Goal: Feedback & Contribution: Submit feedback/report problem

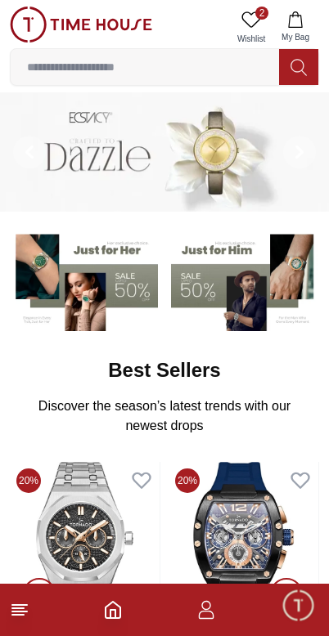
click at [251, 24] on icon at bounding box center [251, 20] width 20 height 20
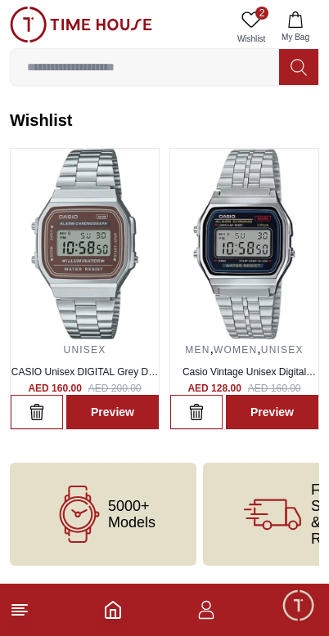
click at [299, 610] on span "Minimize live chat window" at bounding box center [297, 604] width 47 height 47
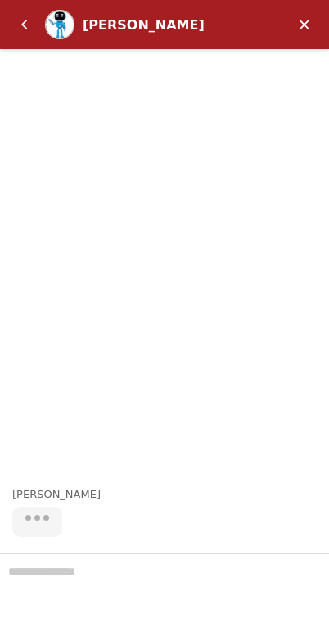
click at [22, 32] on em "Back" at bounding box center [24, 24] width 33 height 33
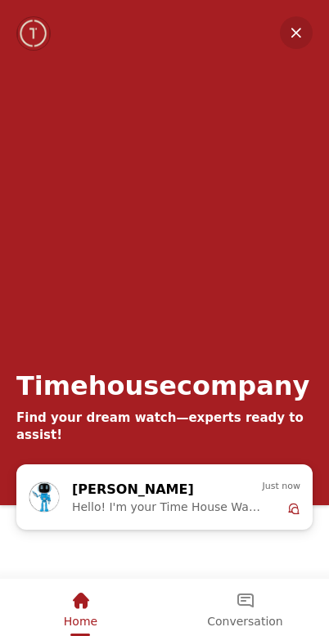
click at [301, 30] on em "Minimize" at bounding box center [296, 32] width 33 height 33
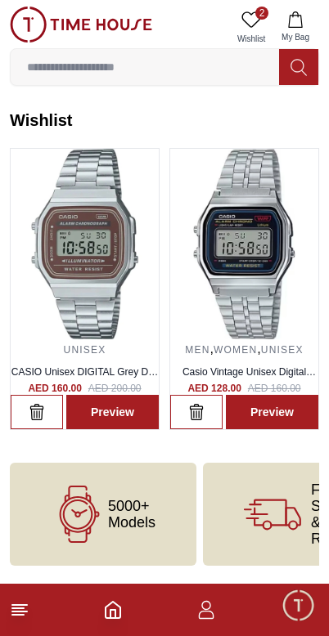
click at [298, 613] on span "Minimize live chat window" at bounding box center [297, 604] width 47 height 47
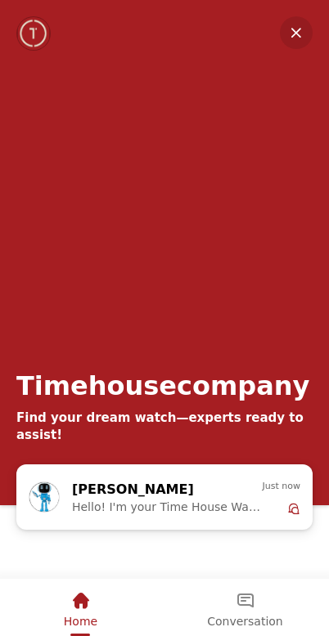
click at [300, 37] on em "Minimize" at bounding box center [296, 32] width 33 height 33
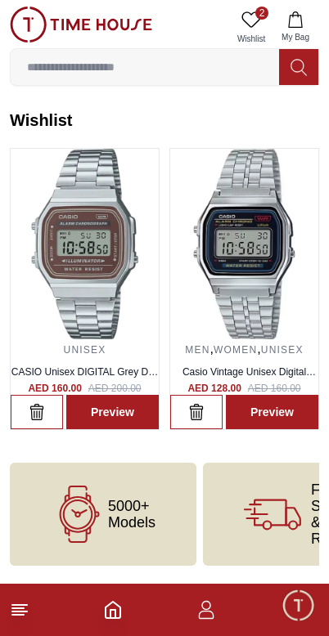
click at [210, 617] on icon "button" at bounding box center [206, 610] width 20 height 20
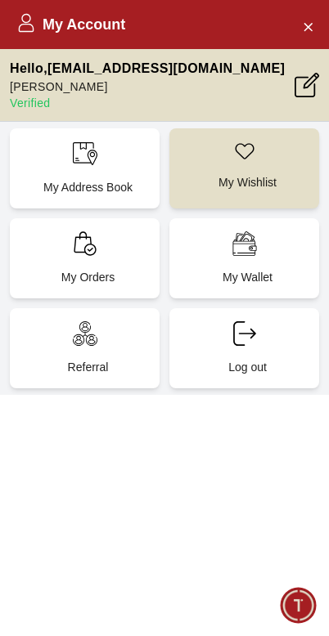
click at [95, 258] on div "My Orders" at bounding box center [85, 258] width 150 height 80
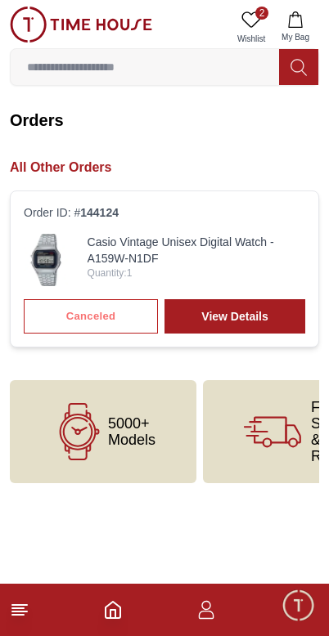
click at [262, 320] on link "View Details" at bounding box center [234, 316] width 141 height 34
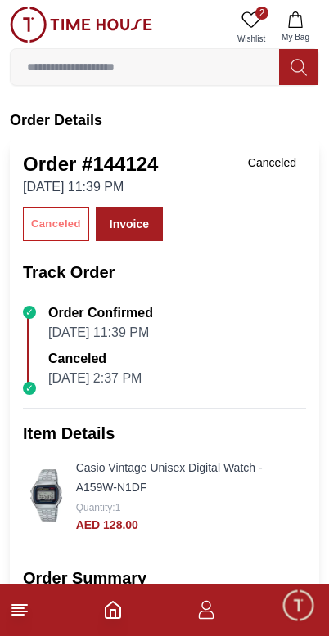
click at [298, 600] on span "Minimize live chat window" at bounding box center [297, 604] width 47 height 47
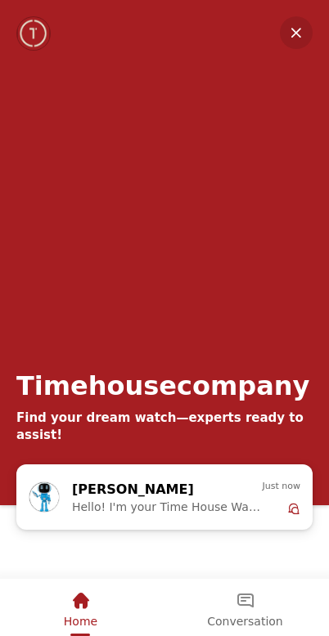
click at [249, 496] on div "[PERSON_NAME] Hello! I'm your Time House Watches Support Assistant. How can I a…" at bounding box center [167, 497] width 190 height 36
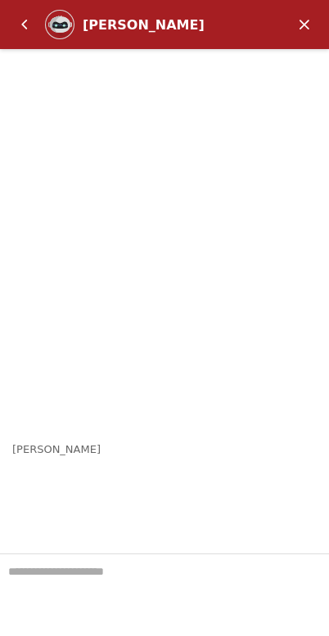
scroll to position [155, 0]
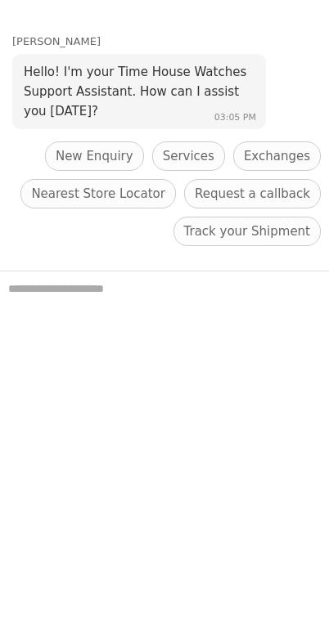
click at [279, 190] on span "Request a callback" at bounding box center [252, 194] width 115 height 20
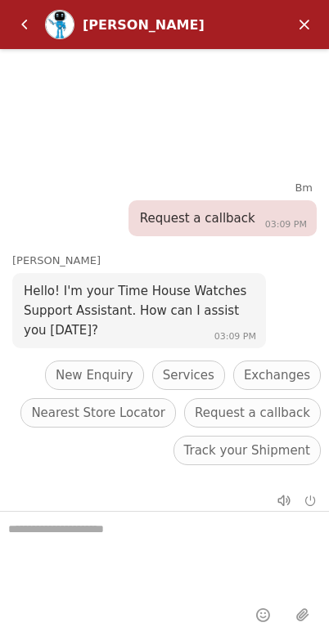
scroll to position [27, 0]
click at [207, 544] on textarea "We are here to help you" at bounding box center [164, 553] width 329 height 82
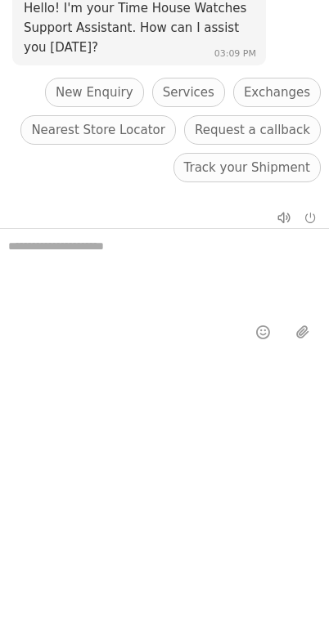
click at [197, 92] on span "Services" at bounding box center [189, 93] width 52 height 20
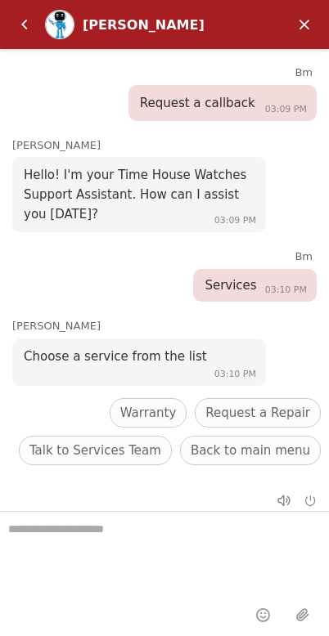
scroll to position [27, 0]
click at [109, 448] on span "Talk to Services Team" at bounding box center [95, 451] width 132 height 20
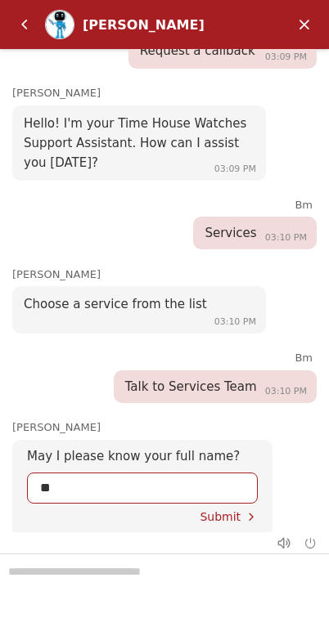
scroll to position [71, 0]
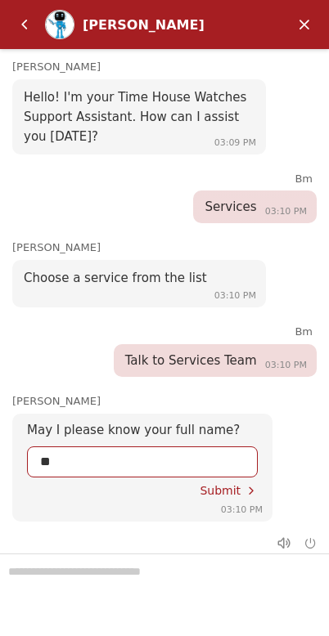
click at [137, 447] on input "**" at bounding box center [142, 461] width 204 height 29
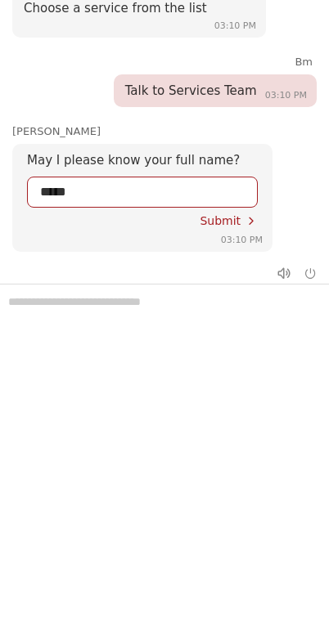
type input "******"
click at [229, 214] on span "Submit" at bounding box center [219, 220] width 41 height 13
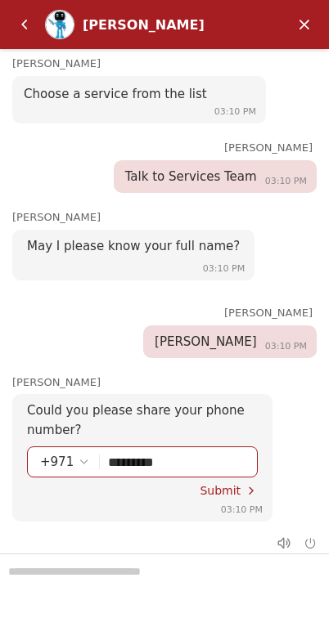
scroll to position [254, 0]
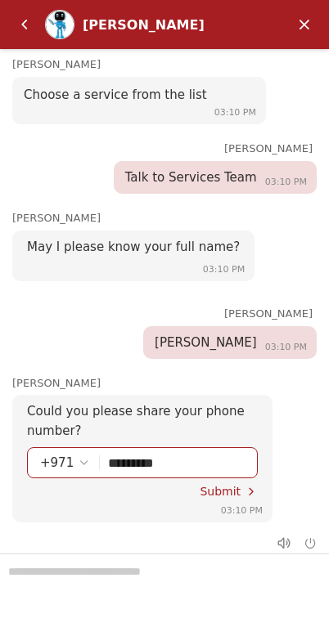
click at [229, 485] on span "Submit" at bounding box center [219, 491] width 41 height 13
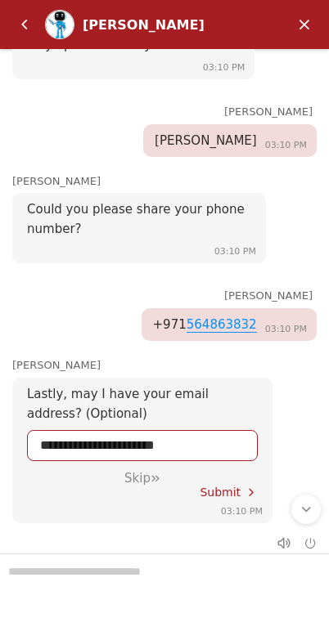
scroll to position [456, 0]
click at [230, 486] on span "Submit" at bounding box center [219, 492] width 41 height 13
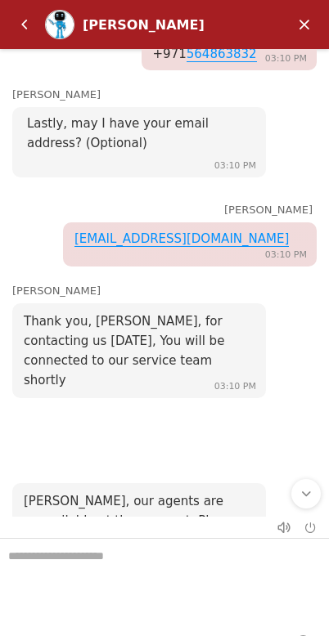
scroll to position [750, 0]
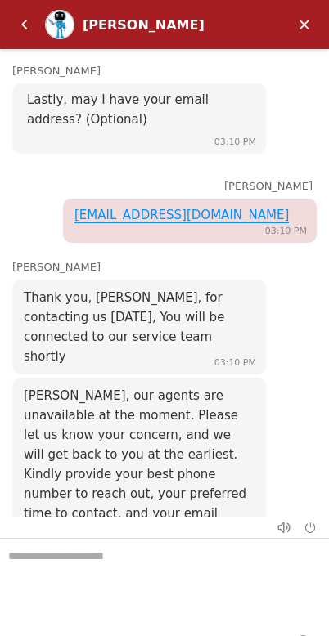
click at [301, 10] on em "Minimize" at bounding box center [304, 24] width 33 height 33
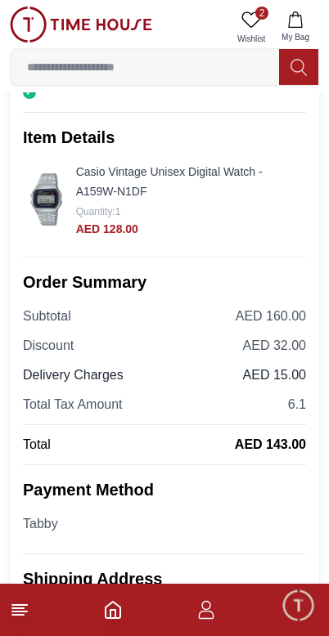
scroll to position [0, 0]
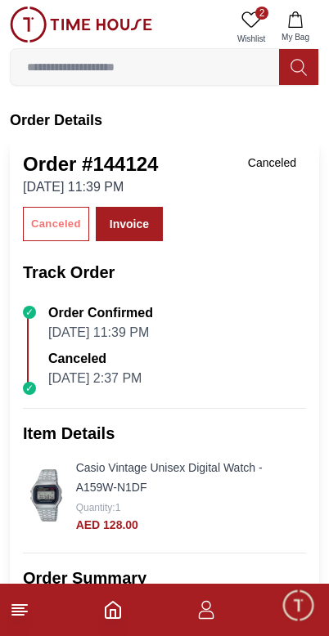
click at [300, 623] on span "Minimize live chat window" at bounding box center [297, 604] width 47 height 47
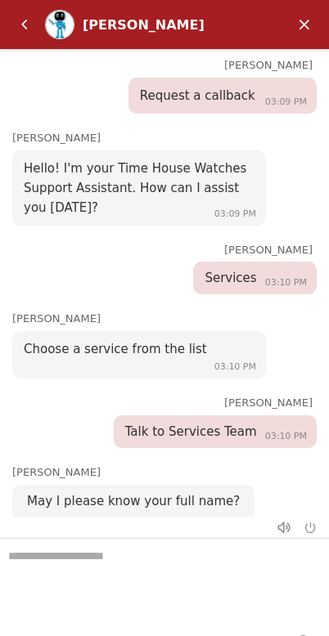
scroll to position [-1, 0]
click at [307, 14] on em "Minimize" at bounding box center [304, 24] width 33 height 33
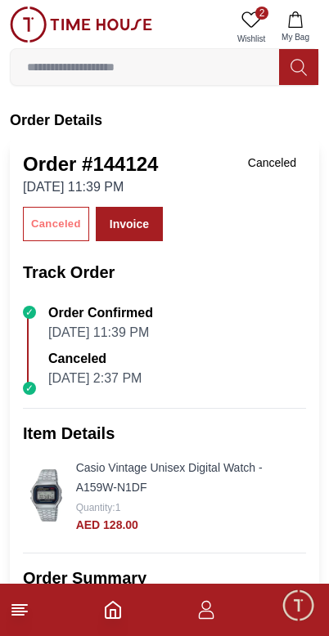
scroll to position [0, 0]
click at [202, 619] on icon "button" at bounding box center [207, 615] width 16 height 8
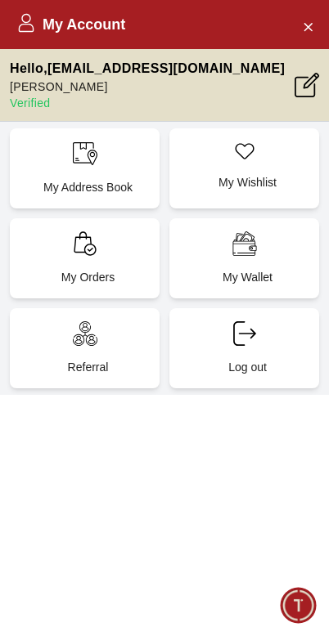
click at [108, 333] on div "Referral" at bounding box center [85, 348] width 150 height 80
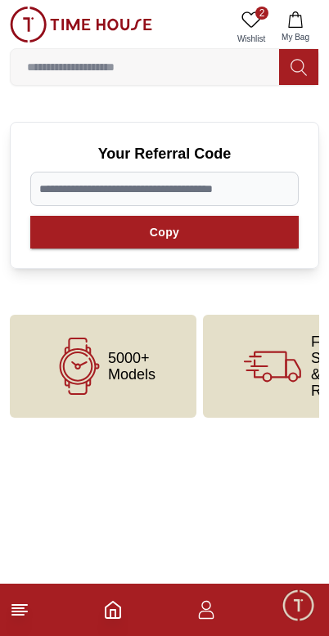
click at [186, 607] on footer at bounding box center [164, 610] width 329 height 52
click at [202, 609] on icon "button" at bounding box center [206, 610] width 20 height 20
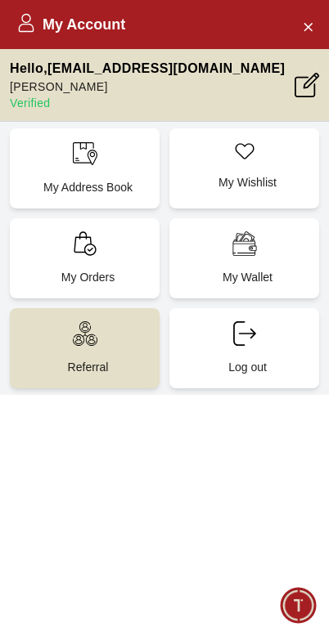
click at [299, 16] on button "Close Account" at bounding box center [307, 26] width 26 height 26
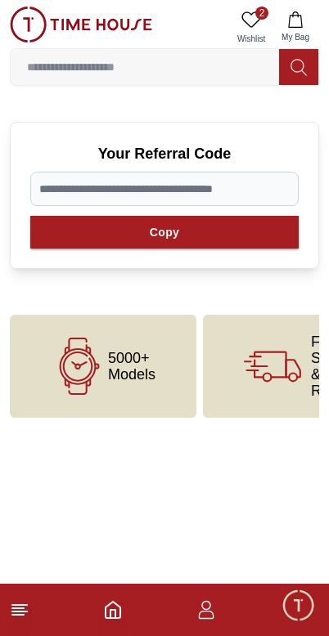
click at [118, 618] on icon "Home" at bounding box center [112, 610] width 15 height 16
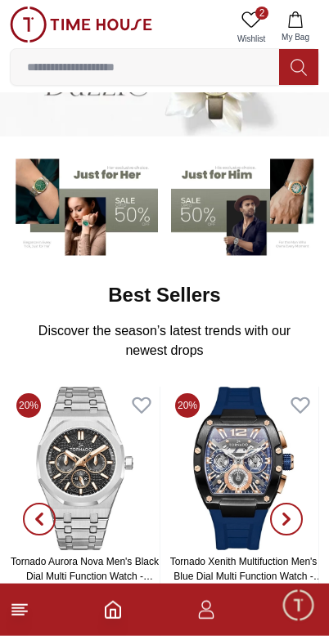
scroll to position [77, 0]
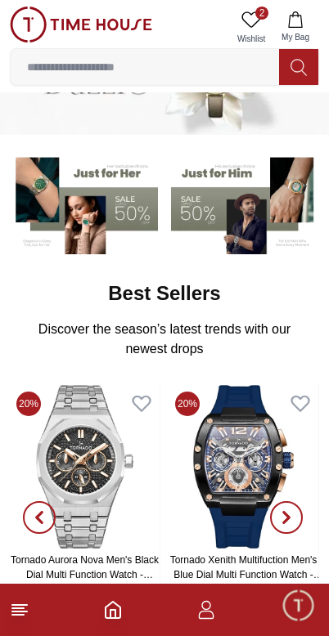
click at [15, 626] on footer at bounding box center [164, 610] width 329 height 52
click at [22, 616] on icon at bounding box center [20, 610] width 20 height 20
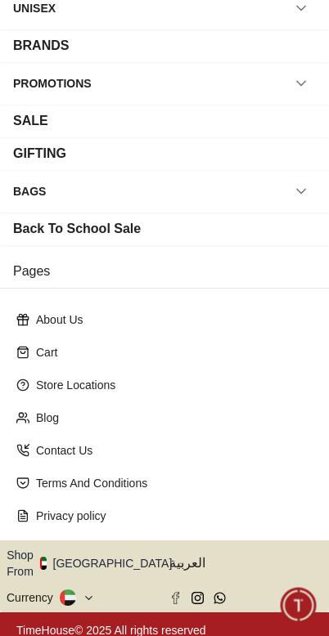
scroll to position [202, 0]
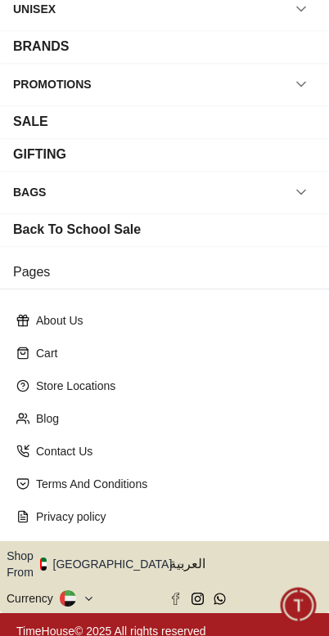
click at [84, 453] on p "Contact Us" at bounding box center [171, 451] width 270 height 16
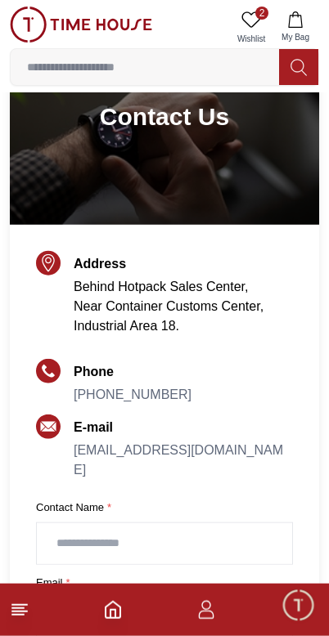
scroll to position [110, 0]
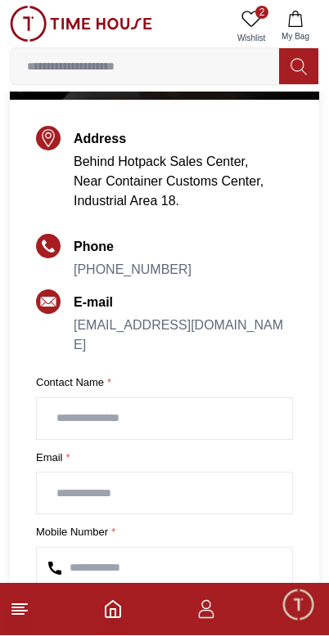
click at [298, 593] on span "Minimize live chat window" at bounding box center [297, 604] width 47 height 47
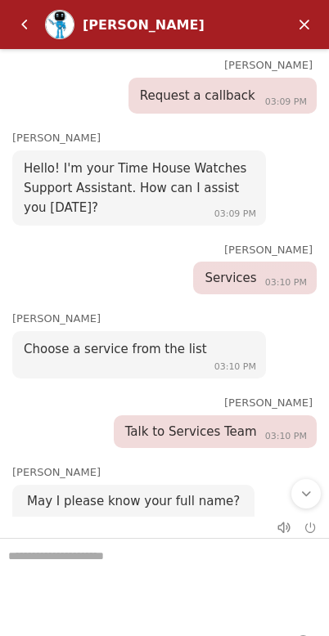
click at [29, 26] on em "Back" at bounding box center [24, 24] width 33 height 33
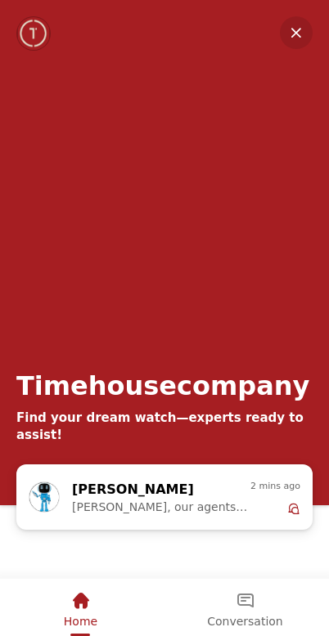
click at [302, 36] on em "Minimize" at bounding box center [296, 32] width 33 height 33
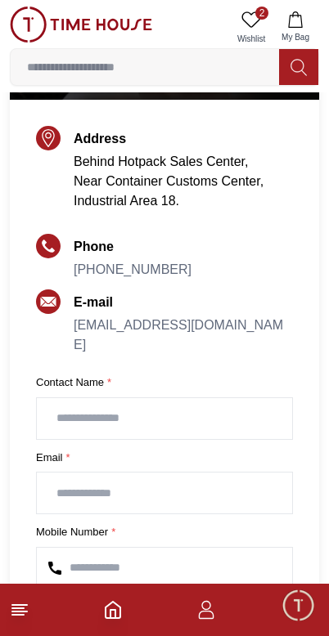
click at [209, 613] on icon "button" at bounding box center [206, 610] width 20 height 20
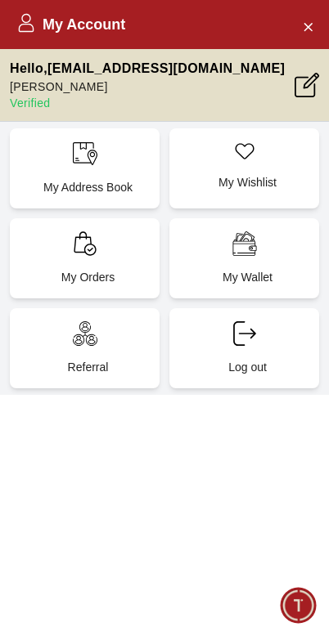
click at [103, 254] on div "My Orders" at bounding box center [85, 258] width 150 height 80
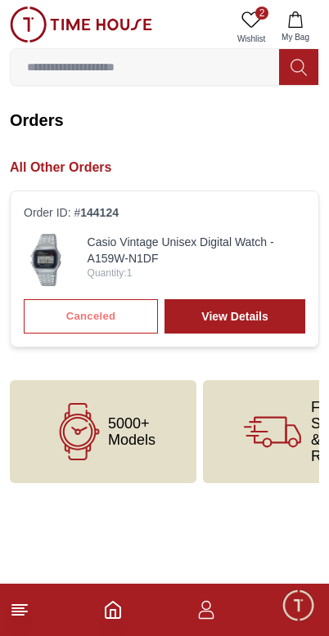
click at [253, 318] on link "View Details" at bounding box center [234, 316] width 141 height 34
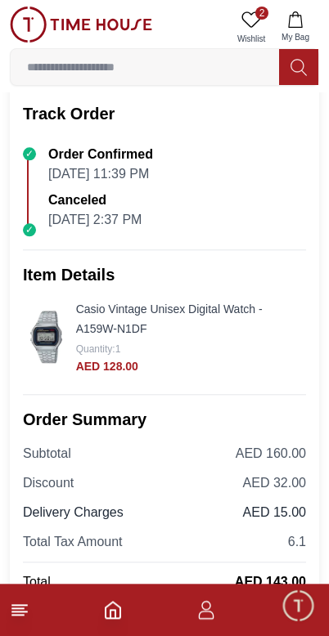
click at [297, 621] on span "Minimize live chat window" at bounding box center [297, 604] width 47 height 47
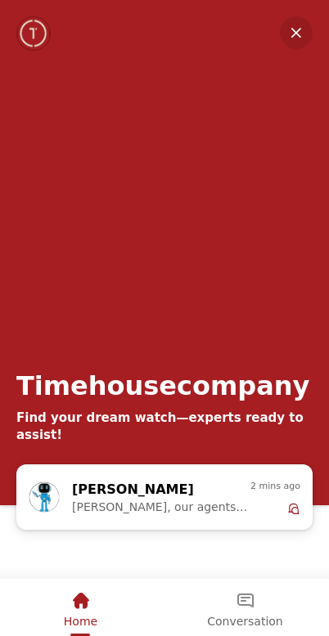
click at [324, 18] on div "Timehousecompany Find your dream watch—experts ready to assist!" at bounding box center [164, 232] width 329 height 464
click at [324, 17] on div "Timehousecompany Find your dream watch—experts ready to assist!" at bounding box center [164, 232] width 329 height 464
click at [298, 25] on em "Minimize" at bounding box center [296, 32] width 33 height 33
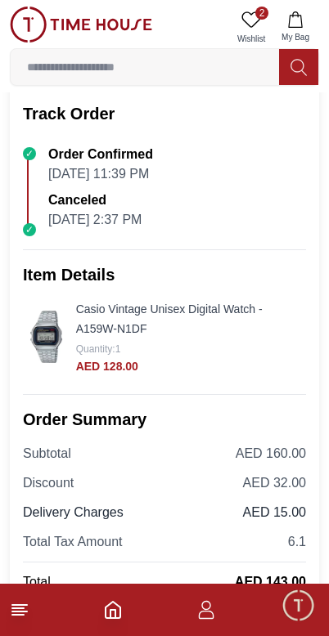
click at [15, 612] on line at bounding box center [19, 612] width 15 height 0
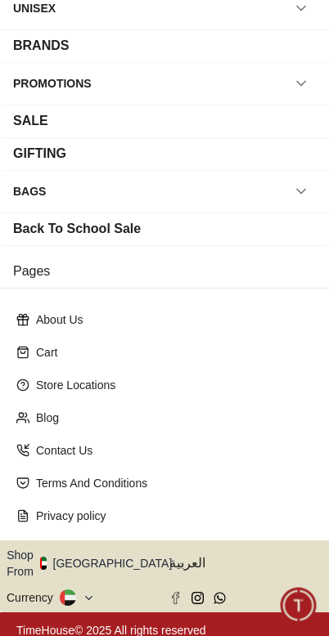
scroll to position [202, 0]
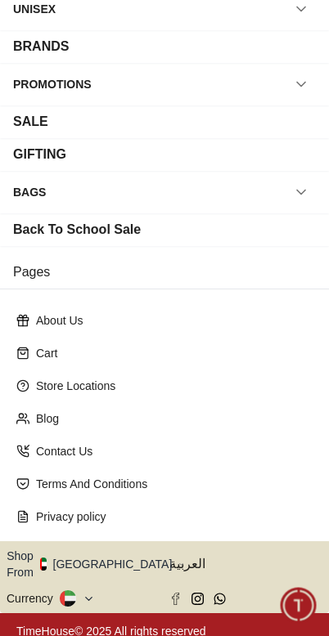
click at [190, 461] on div "Contact Us" at bounding box center [164, 451] width 309 height 29
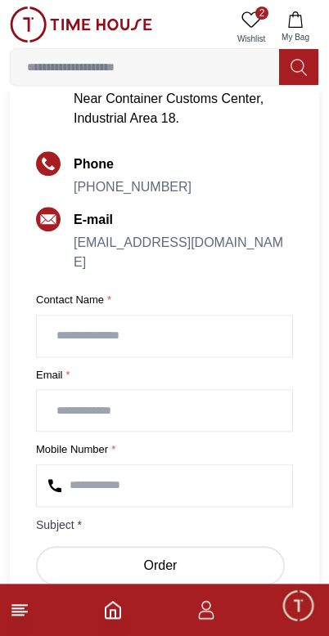
scroll to position [317, 0]
click at [228, 339] on input "text" at bounding box center [164, 336] width 255 height 41
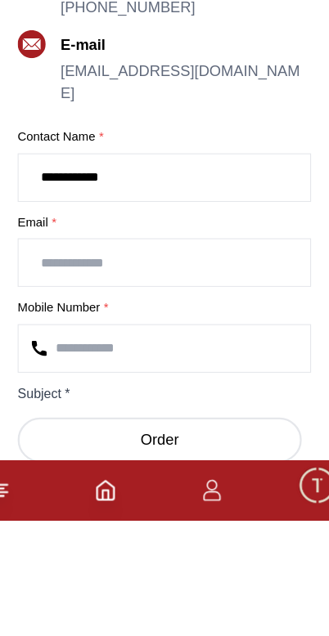
type input "**********"
click at [111, 390] on input "email" at bounding box center [164, 410] width 255 height 41
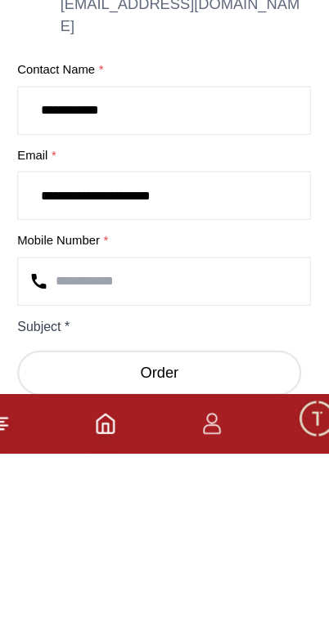
type input "**********"
click at [152, 465] on input "number" at bounding box center [164, 485] width 255 height 41
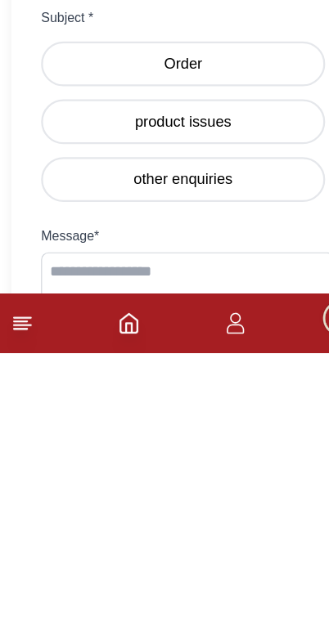
scroll to position [503, 0]
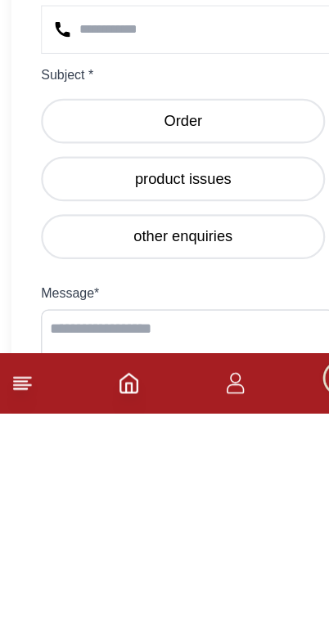
type input "**********"
click at [217, 462] on label "other enquiries" at bounding box center [160, 481] width 249 height 39
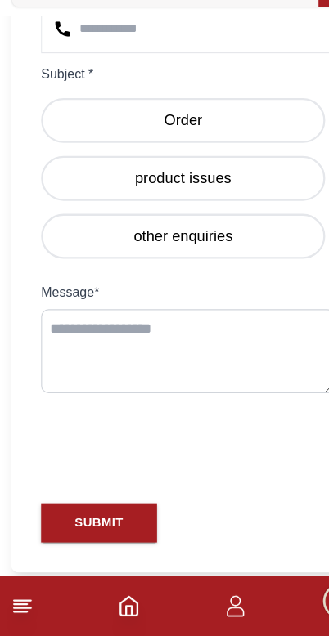
click at [181, 350] on textarea at bounding box center [164, 387] width 257 height 74
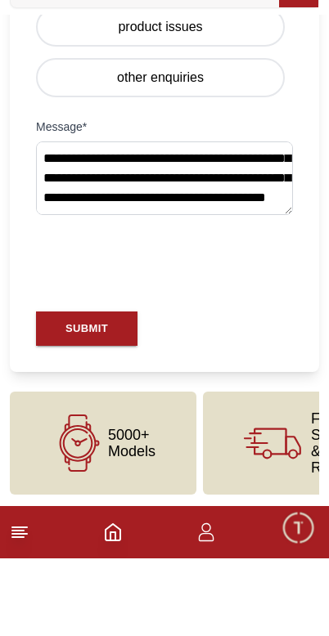
scroll to position [70, 0]
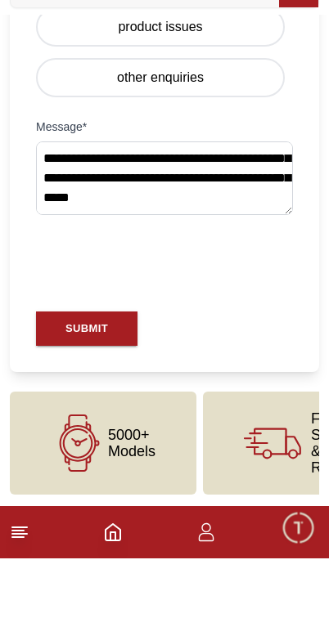
type textarea "**********"
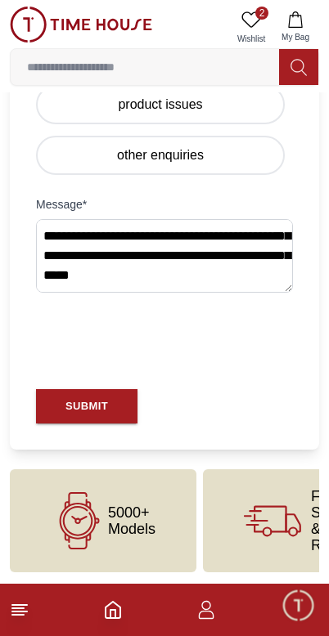
click at [178, 276] on textarea "**********" at bounding box center [164, 256] width 257 height 74
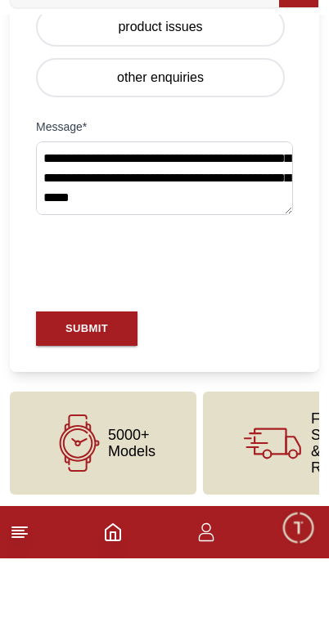
click at [208, 219] on textarea "**********" at bounding box center [164, 256] width 257 height 74
click at [197, 219] on textarea "**********" at bounding box center [164, 256] width 257 height 74
click at [164, 219] on textarea "**********" at bounding box center [164, 256] width 257 height 74
click at [173, 219] on textarea "**********" at bounding box center [164, 256] width 257 height 74
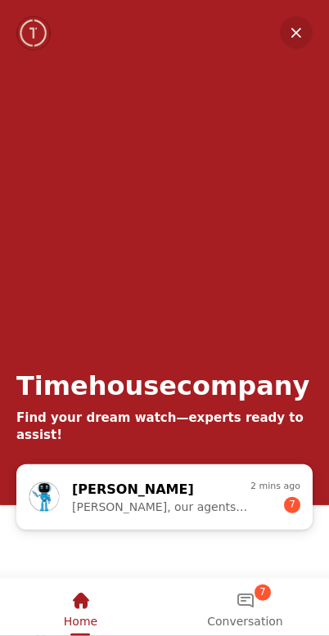
click at [302, 28] on em "Minimize" at bounding box center [296, 32] width 33 height 33
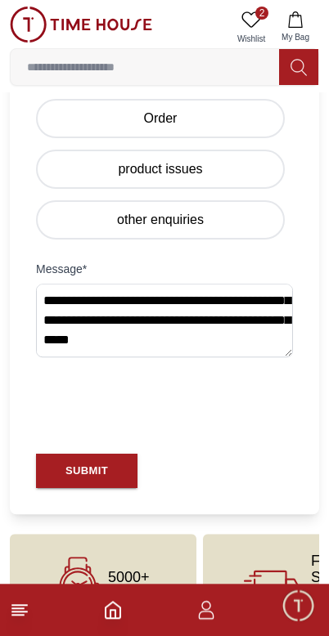
scroll to position [769, 0]
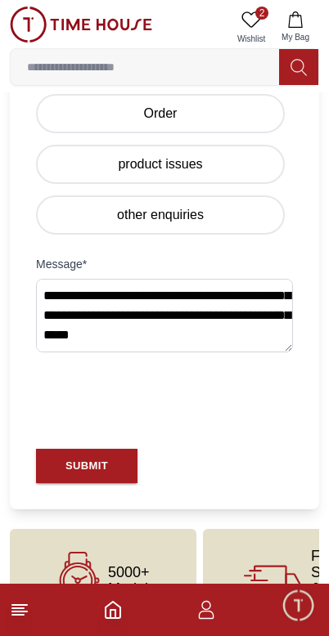
click at [114, 461] on button "SUBMIT" at bounding box center [86, 466] width 101 height 35
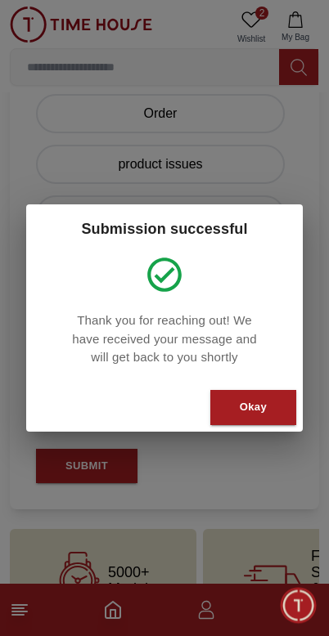
click at [251, 402] on div "Okay" at bounding box center [253, 407] width 27 height 19
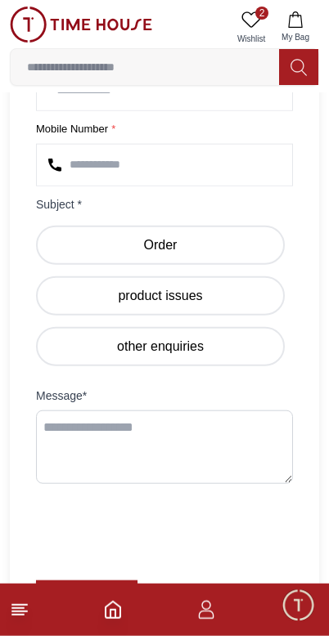
scroll to position [638, 0]
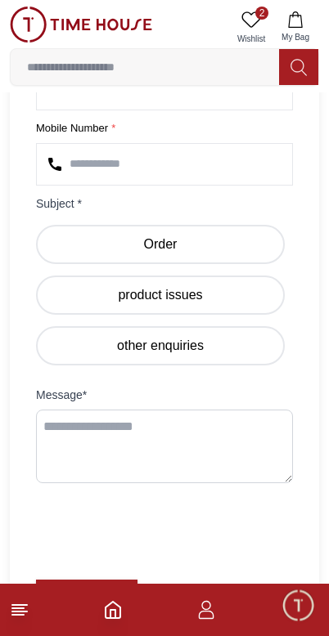
click at [305, 603] on span "Minimize live chat window" at bounding box center [297, 604] width 47 height 47
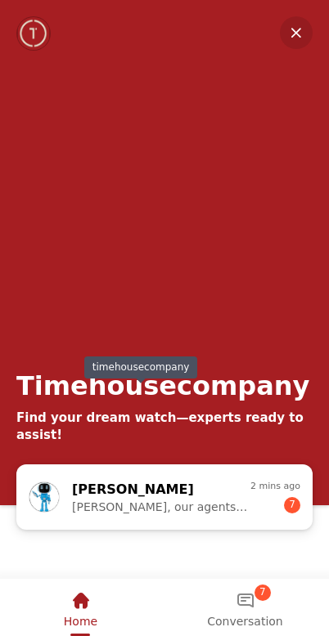
click at [293, 29] on em "Minimize" at bounding box center [296, 32] width 33 height 33
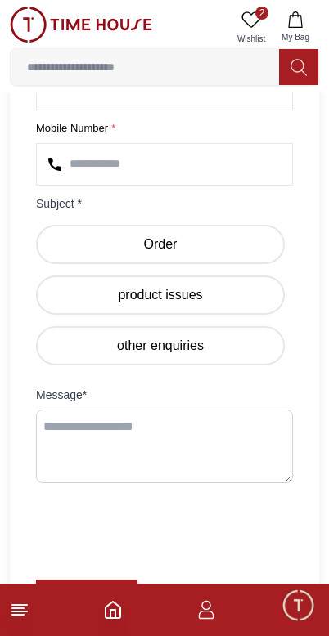
click at [208, 618] on icon "button" at bounding box center [207, 615] width 16 height 8
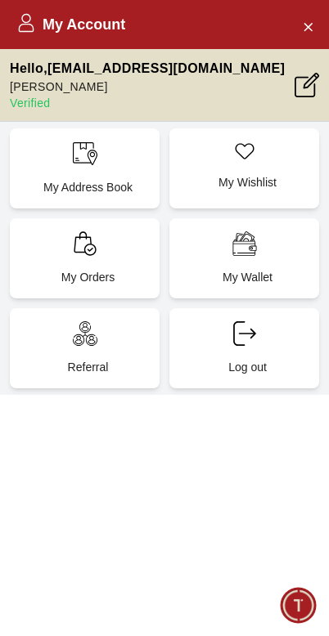
click at [103, 254] on div "My Orders" at bounding box center [85, 258] width 150 height 80
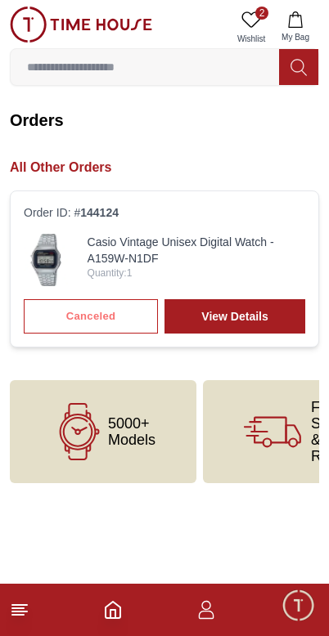
click at [238, 313] on link "View Details" at bounding box center [234, 316] width 141 height 34
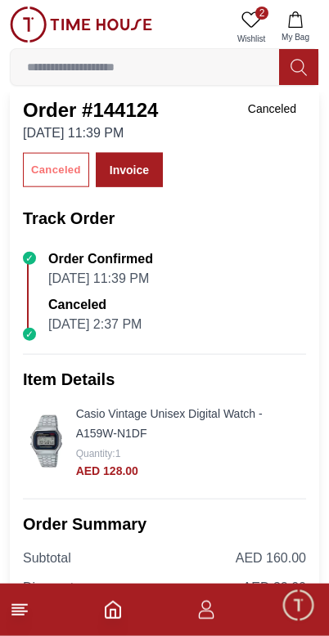
scroll to position [56, 0]
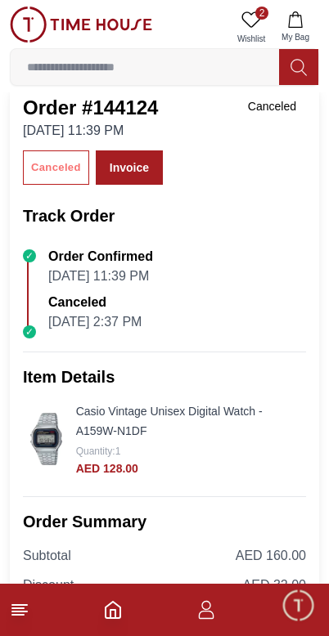
click at [231, 412] on link "Casio Vintage Unisex Digital Watch - A159W-N1DF" at bounding box center [169, 421] width 186 height 33
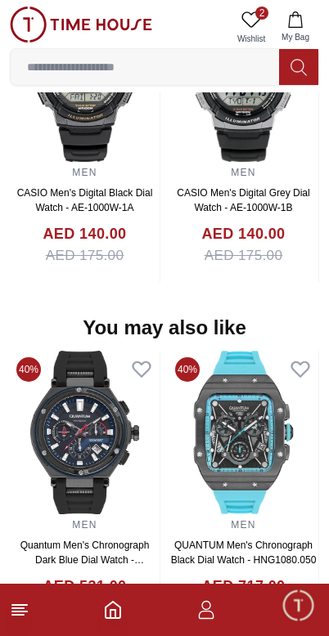
scroll to position [1353, 0]
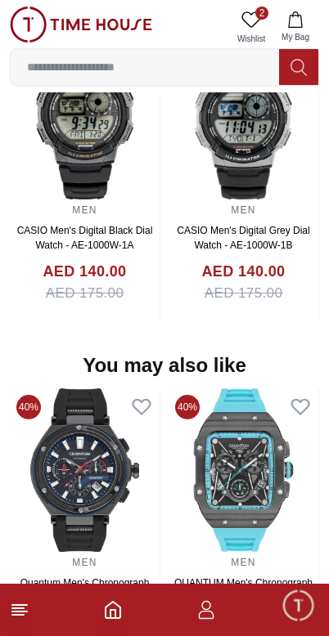
click at [200, 616] on icon "button" at bounding box center [206, 610] width 20 height 20
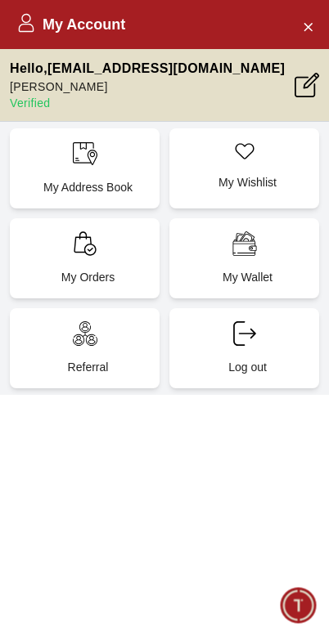
click at [119, 271] on p "My Orders" at bounding box center [88, 277] width 130 height 16
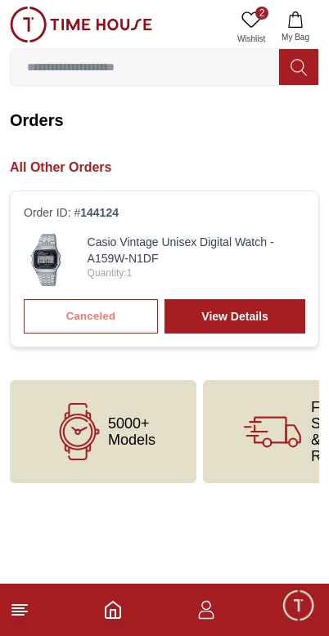
click at [231, 316] on link "View Details" at bounding box center [234, 316] width 141 height 34
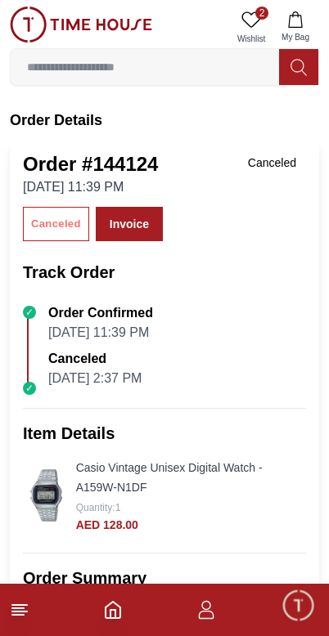
click at [141, 222] on link "Invoice" at bounding box center [129, 224] width 67 height 34
